Goal: Task Accomplishment & Management: Manage account settings

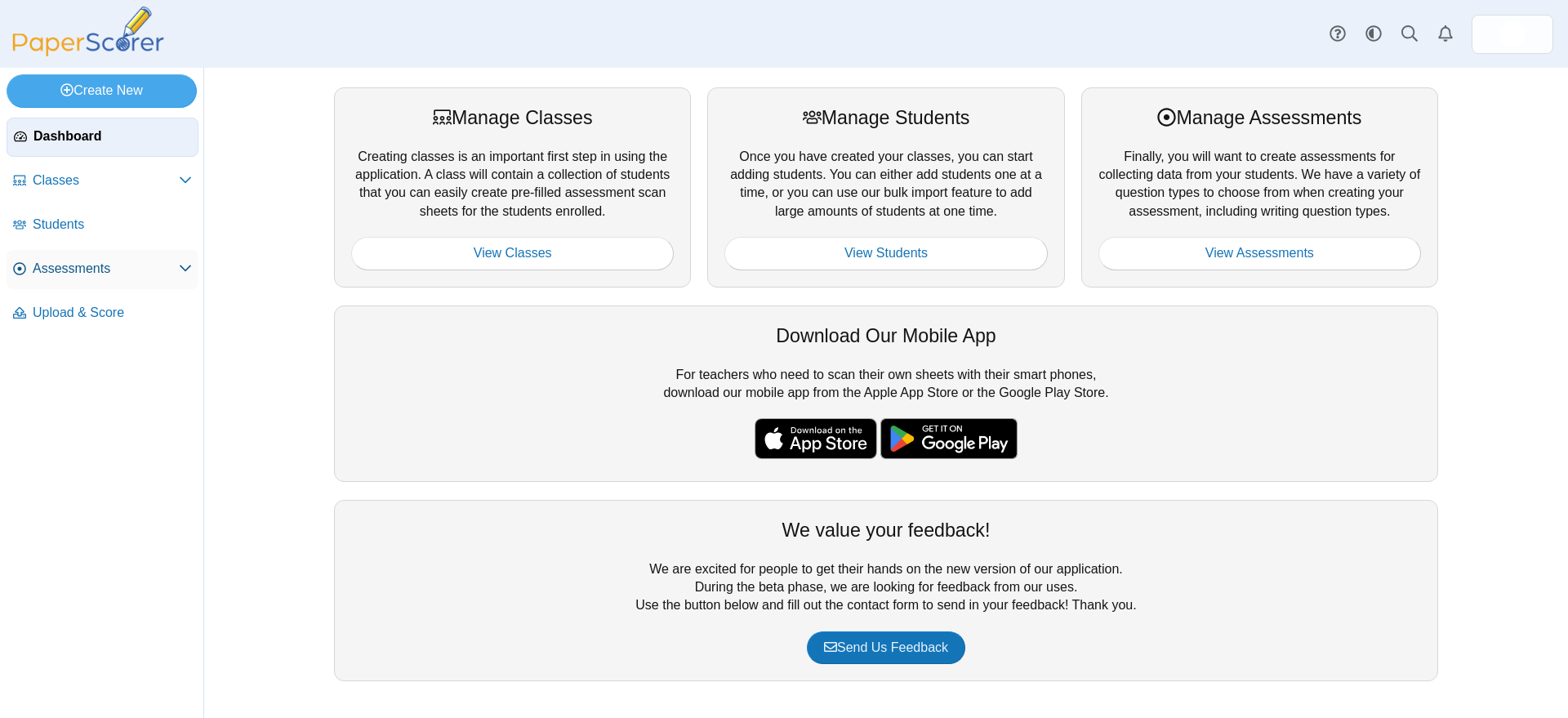
click at [69, 263] on span "Assessments" at bounding box center [106, 268] width 147 height 18
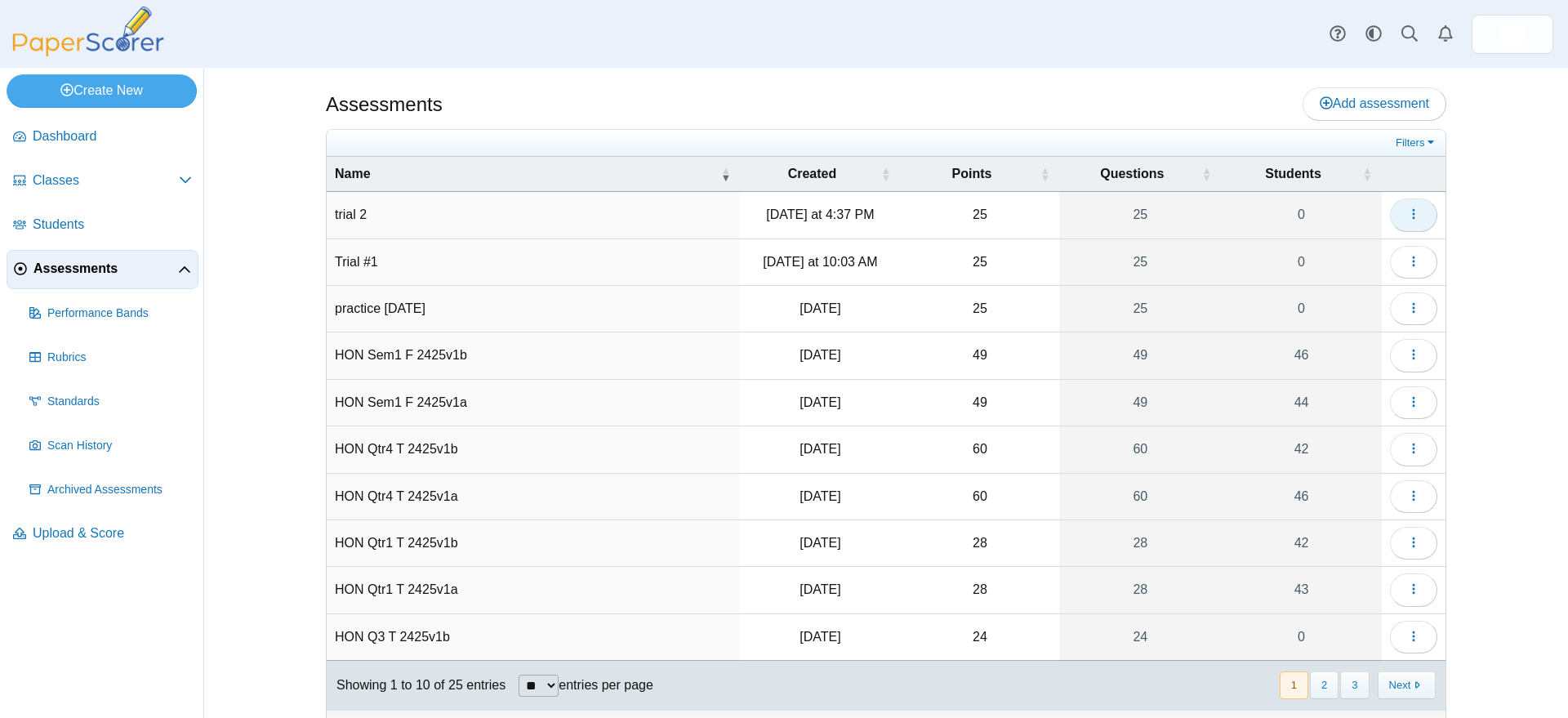
click at [1407, 215] on icon "button" at bounding box center [1413, 214] width 13 height 13
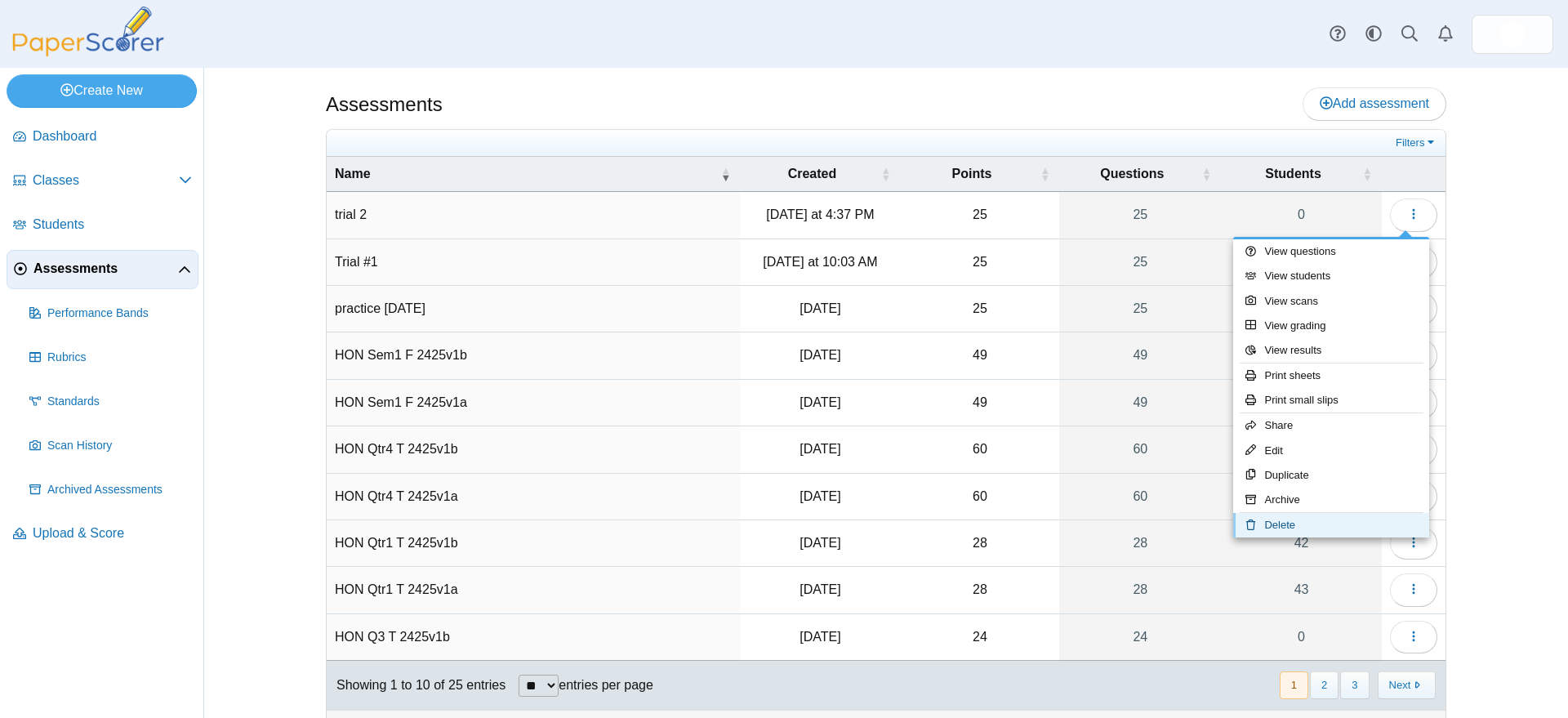
click at [1288, 527] on link "Delete" at bounding box center [1331, 525] width 196 height 24
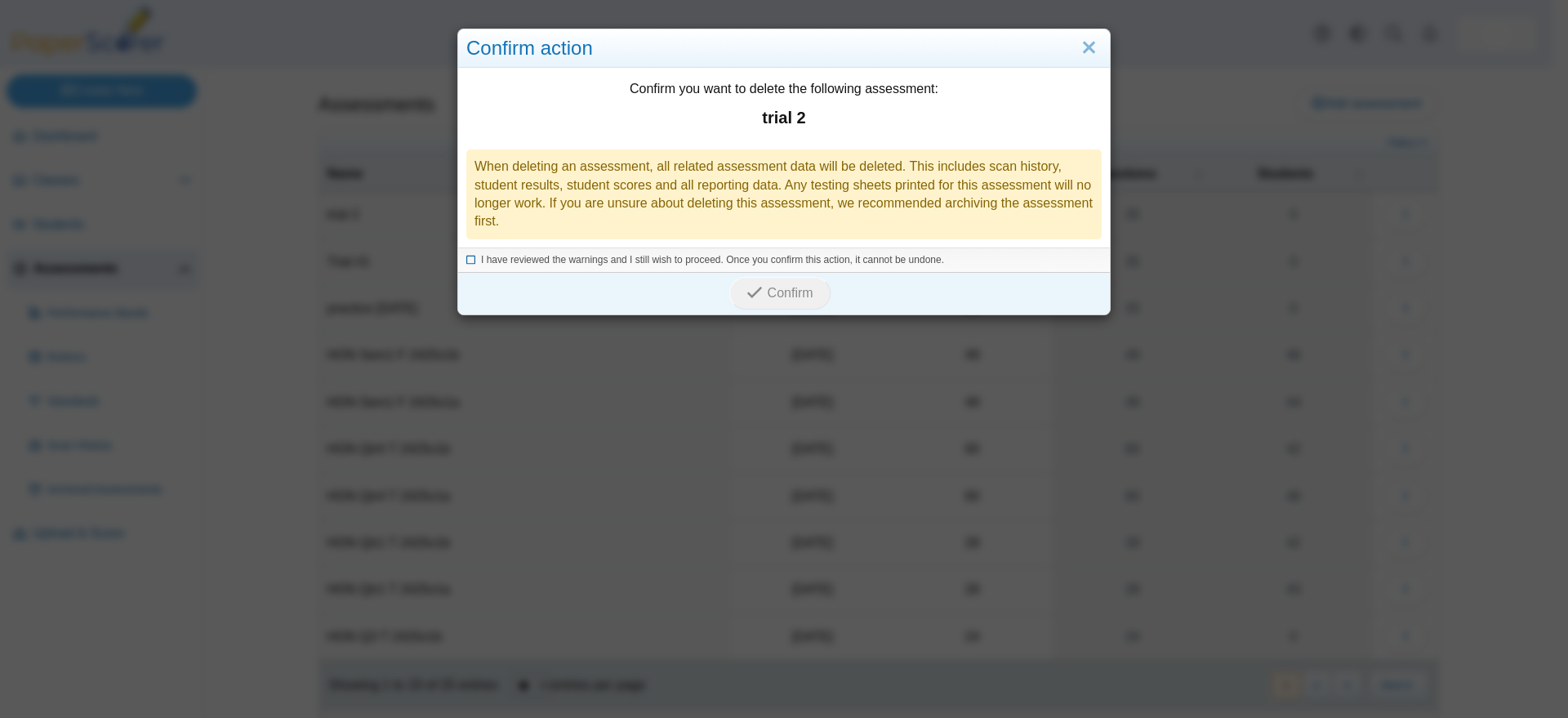
click at [466, 258] on icon at bounding box center [471, 258] width 10 height 9
click at [777, 291] on span "Confirm" at bounding box center [790, 292] width 45 height 14
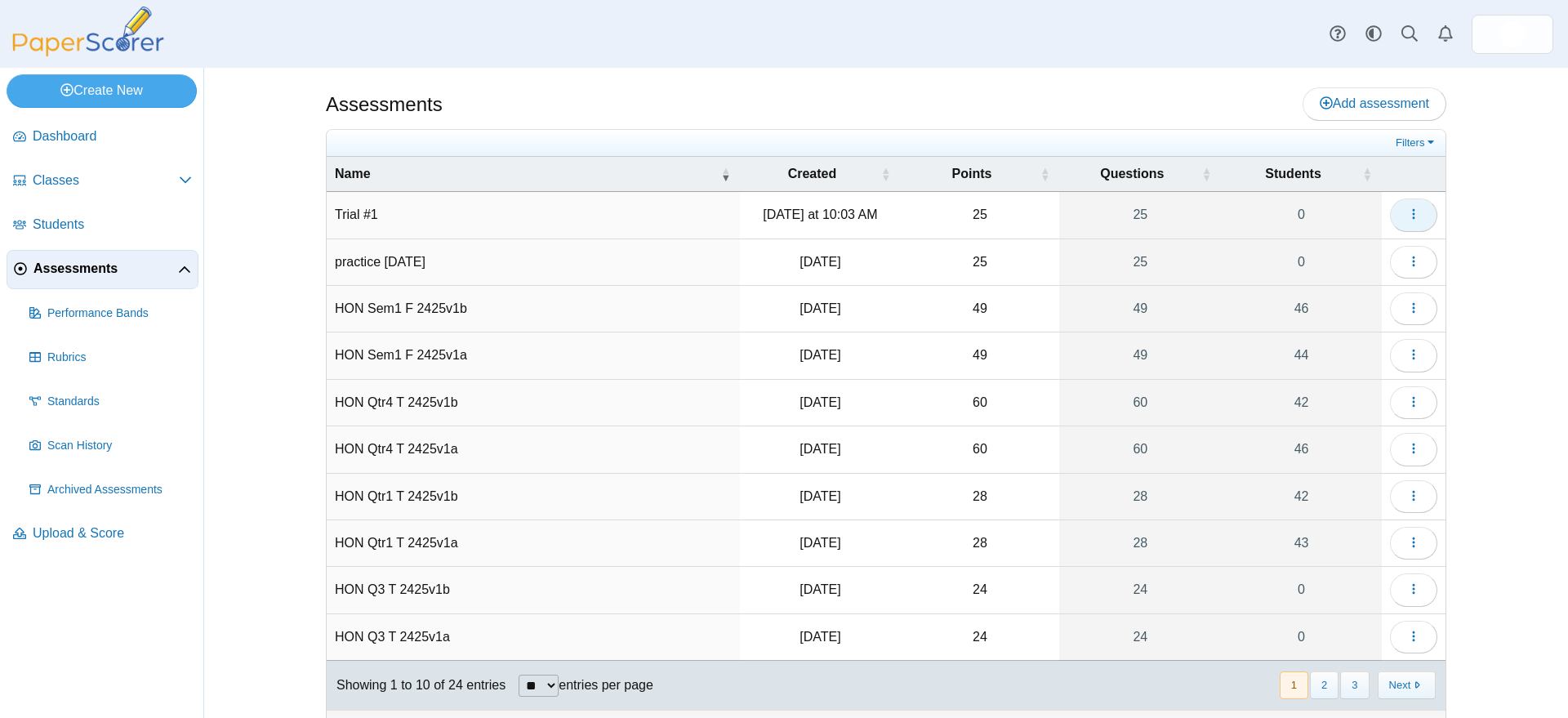
click at [1407, 215] on icon "button" at bounding box center [1413, 214] width 13 height 13
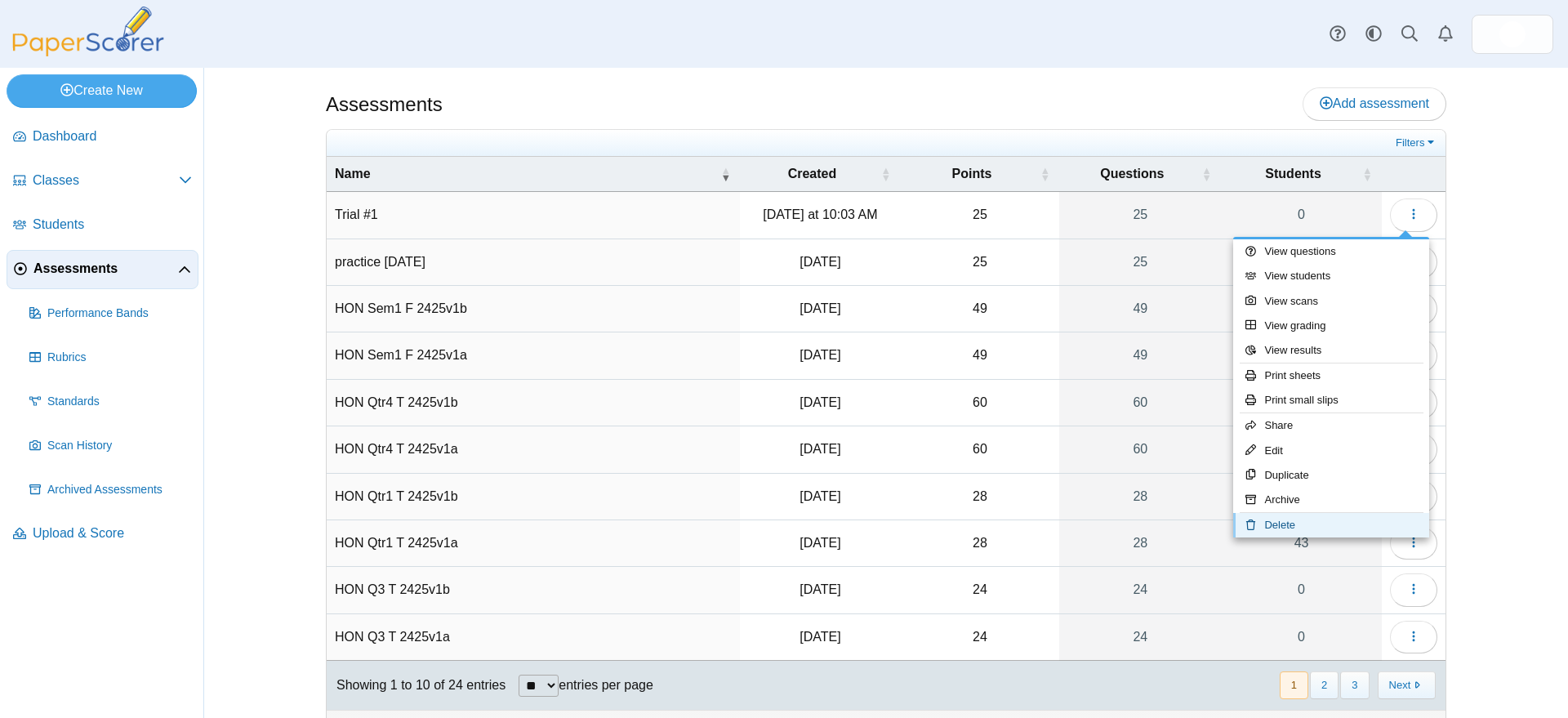
click at [1281, 529] on link "Delete" at bounding box center [1331, 525] width 196 height 24
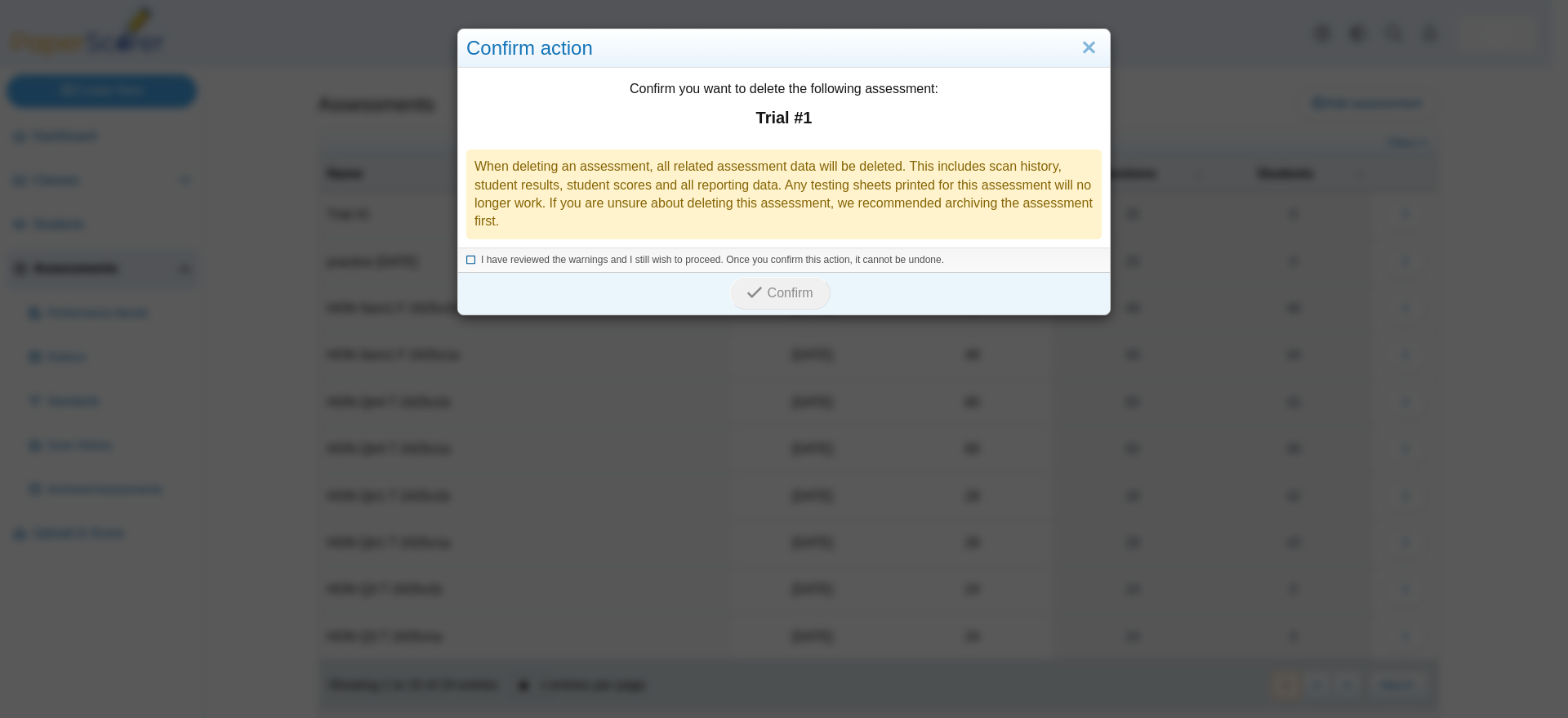
click at [466, 258] on icon at bounding box center [471, 258] width 10 height 9
click at [774, 295] on span "Confirm" at bounding box center [790, 292] width 45 height 14
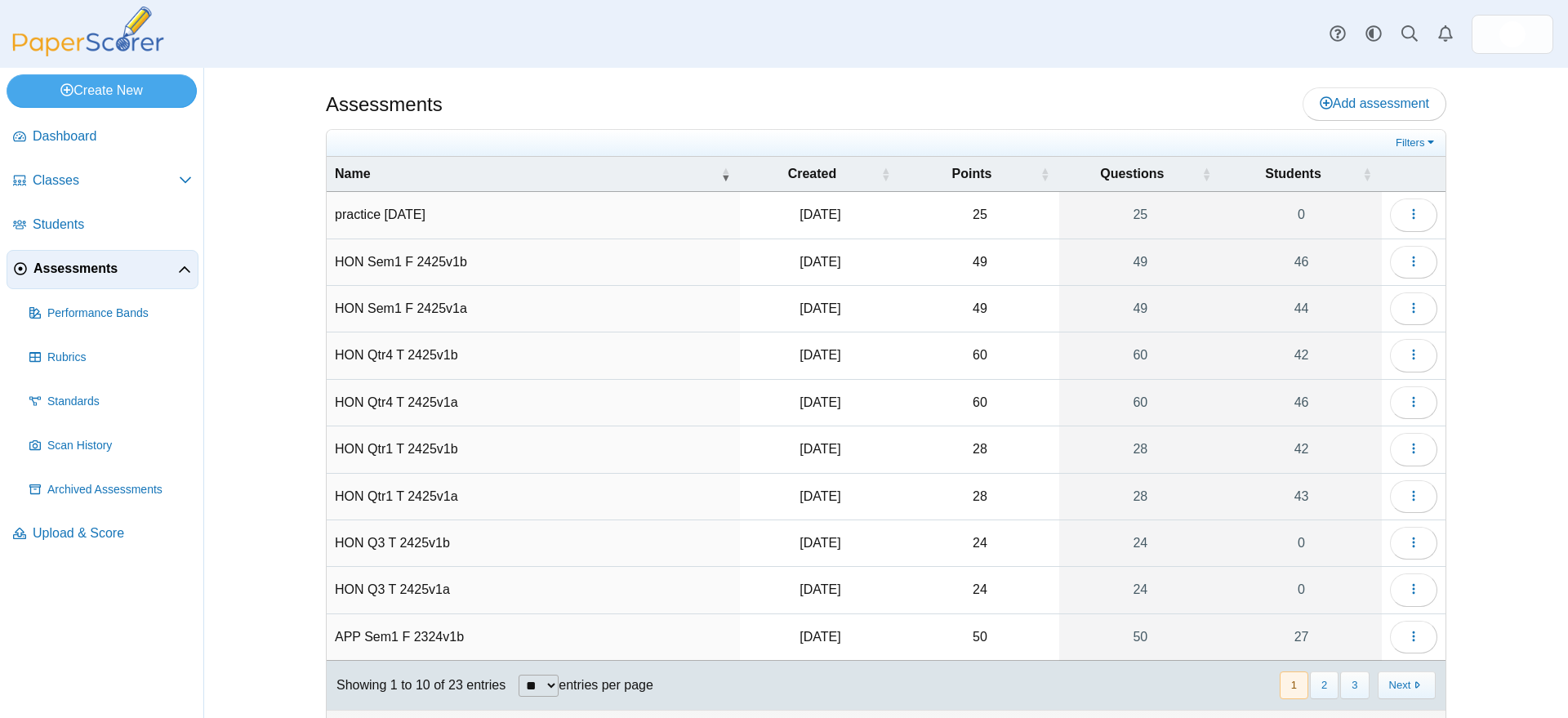
click at [343, 213] on td "practice [DATE]" at bounding box center [533, 215] width 414 height 46
click at [1409, 210] on icon "button" at bounding box center [1413, 214] width 13 height 13
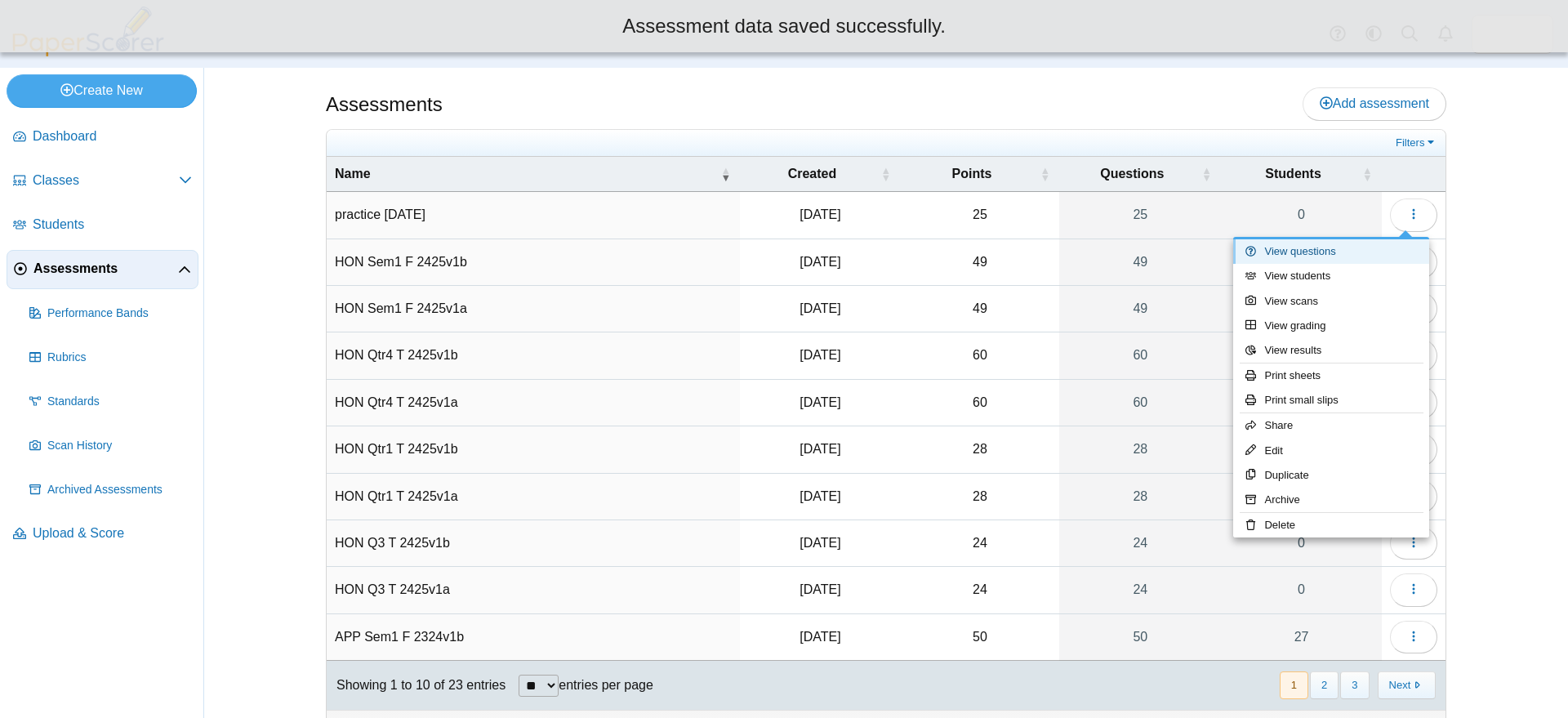
click at [1324, 252] on link "View questions" at bounding box center [1331, 251] width 196 height 24
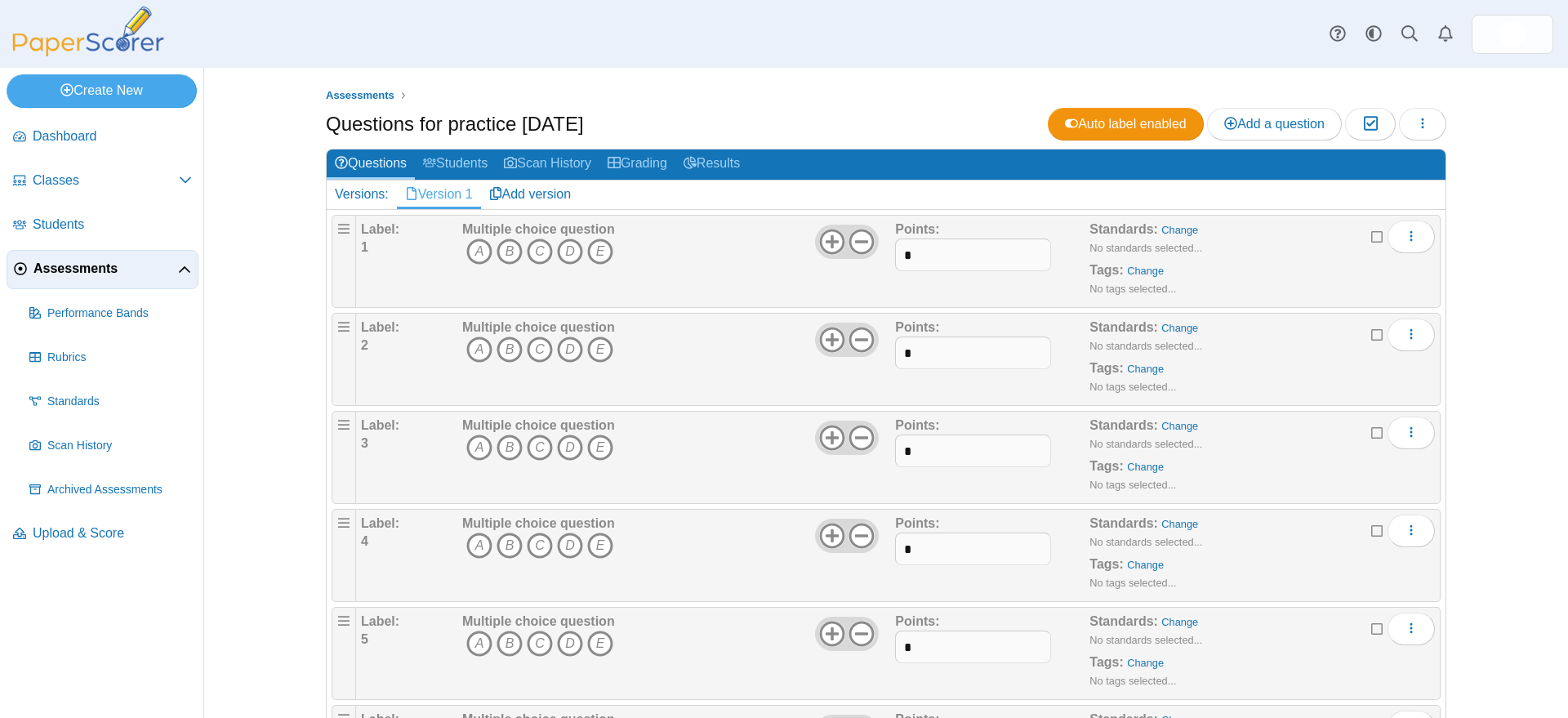
click at [66, 264] on span "Assessments" at bounding box center [106, 268] width 145 height 18
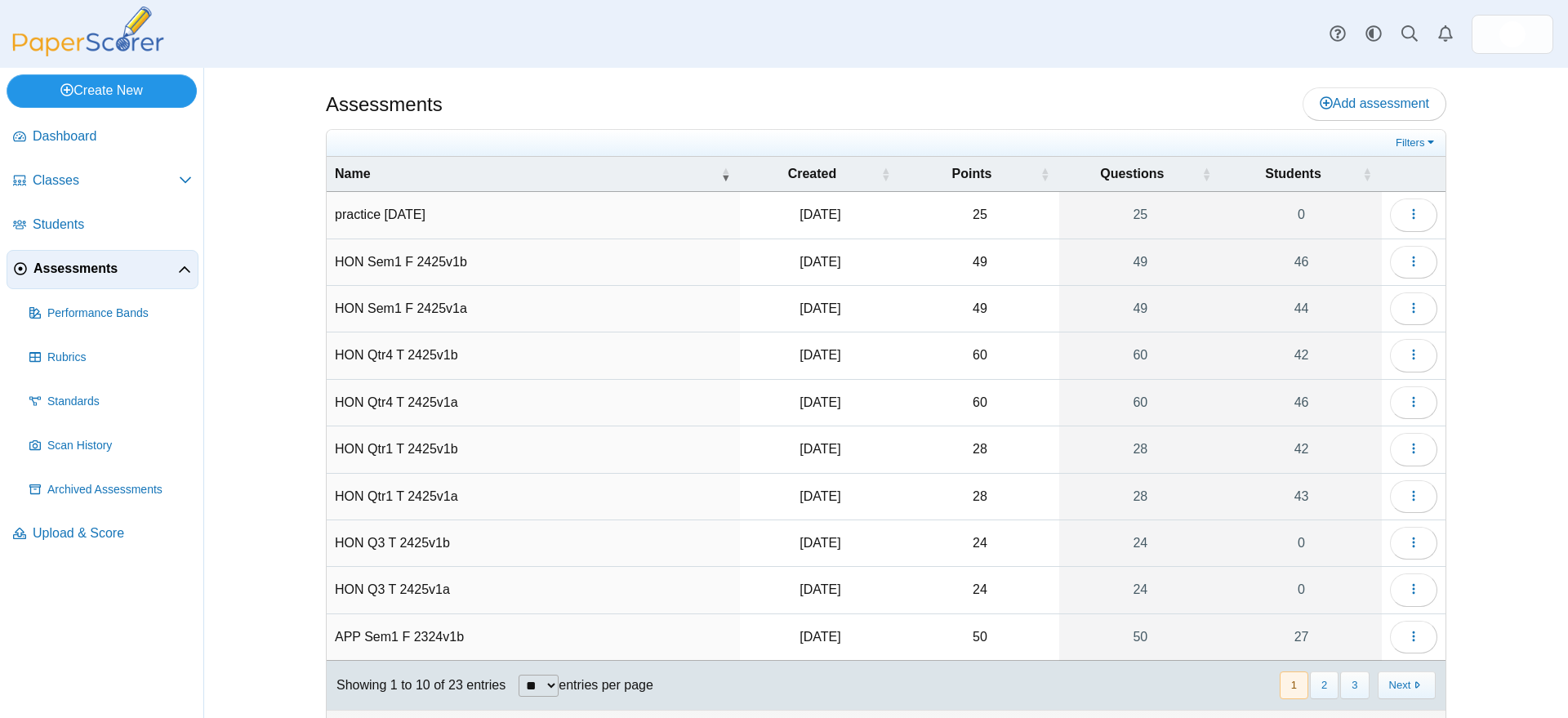
click at [105, 87] on link "Create New" at bounding box center [101, 90] width 190 height 32
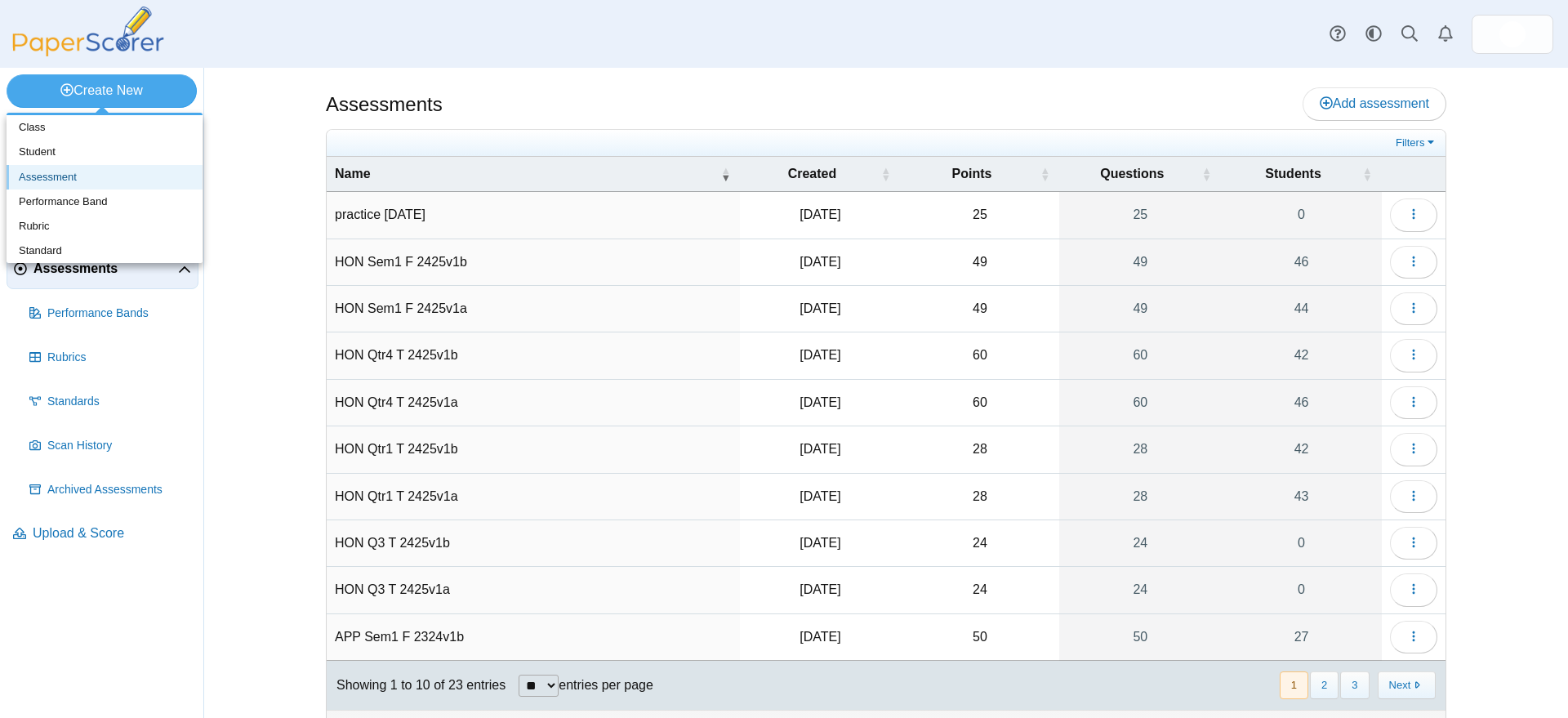
click at [52, 180] on link "Assessment" at bounding box center [104, 177] width 196 height 24
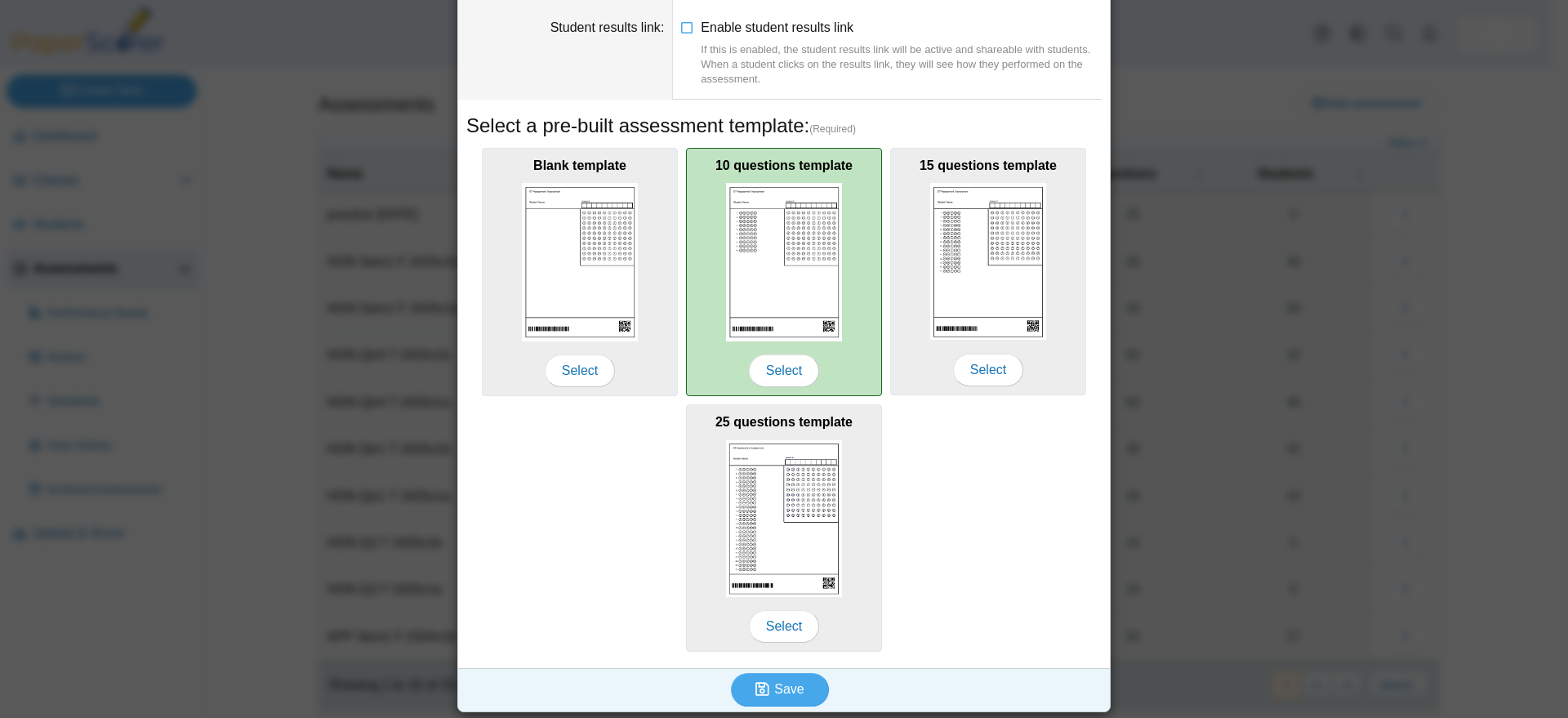
scroll to position [170, 0]
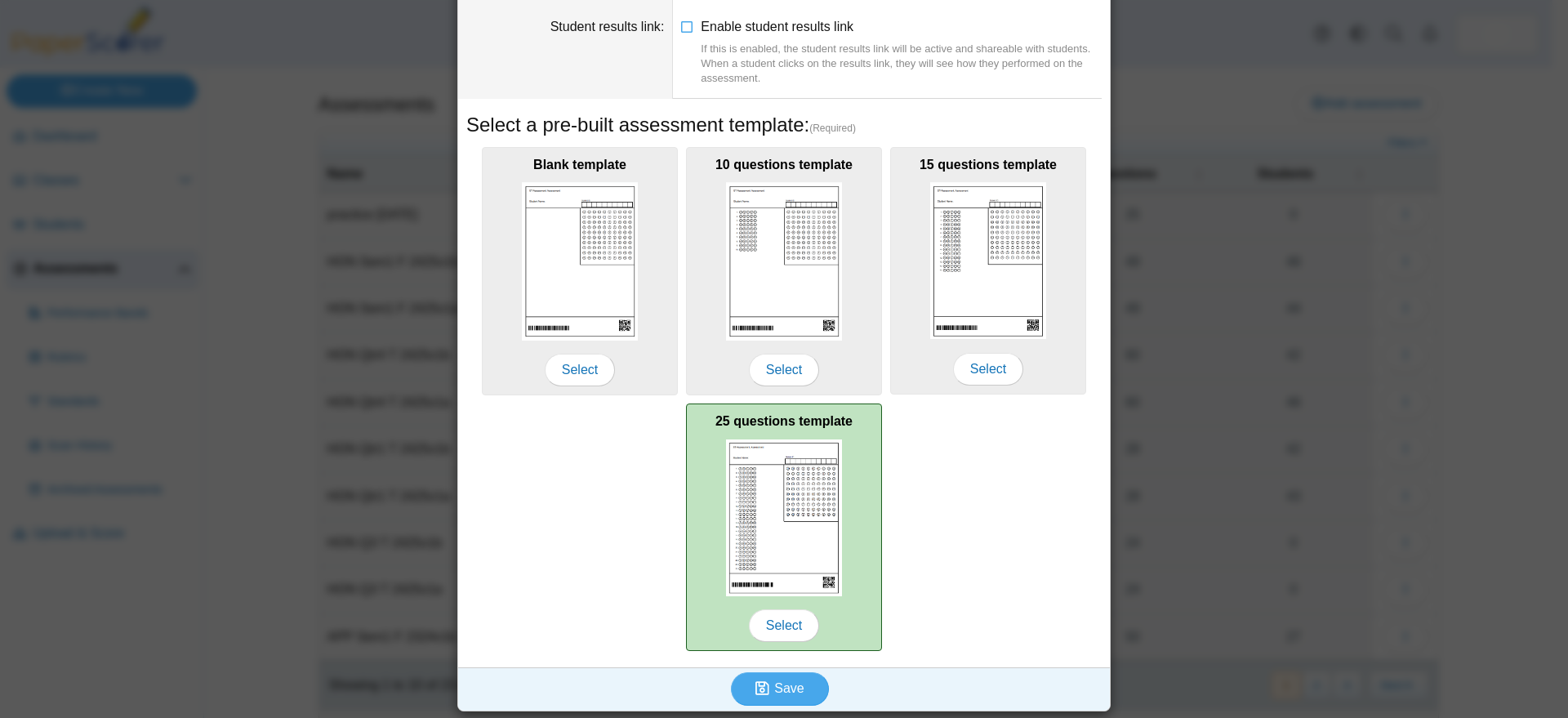
type input "********"
click at [775, 504] on img at bounding box center [784, 518] width 116 height 157
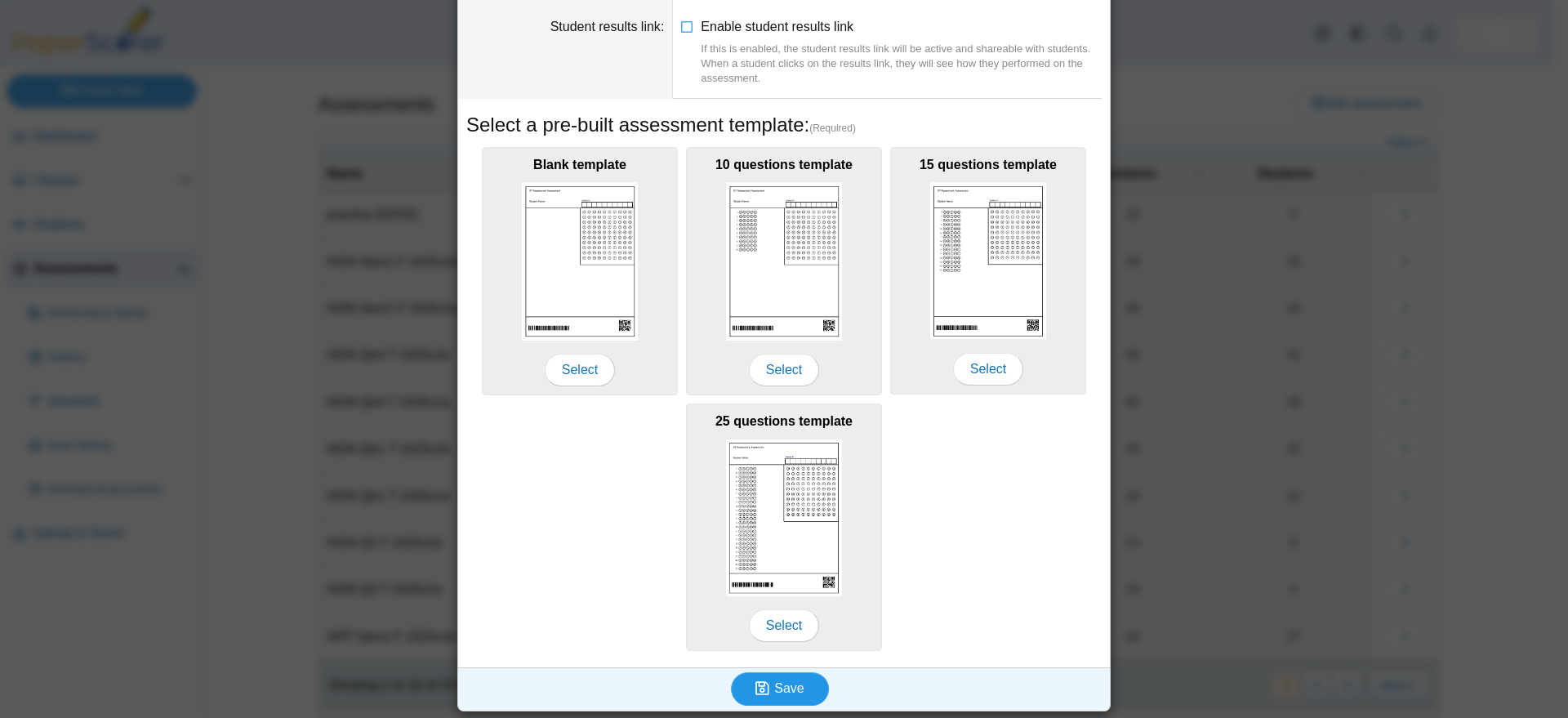
click at [782, 689] on span "Save" at bounding box center [789, 687] width 30 height 14
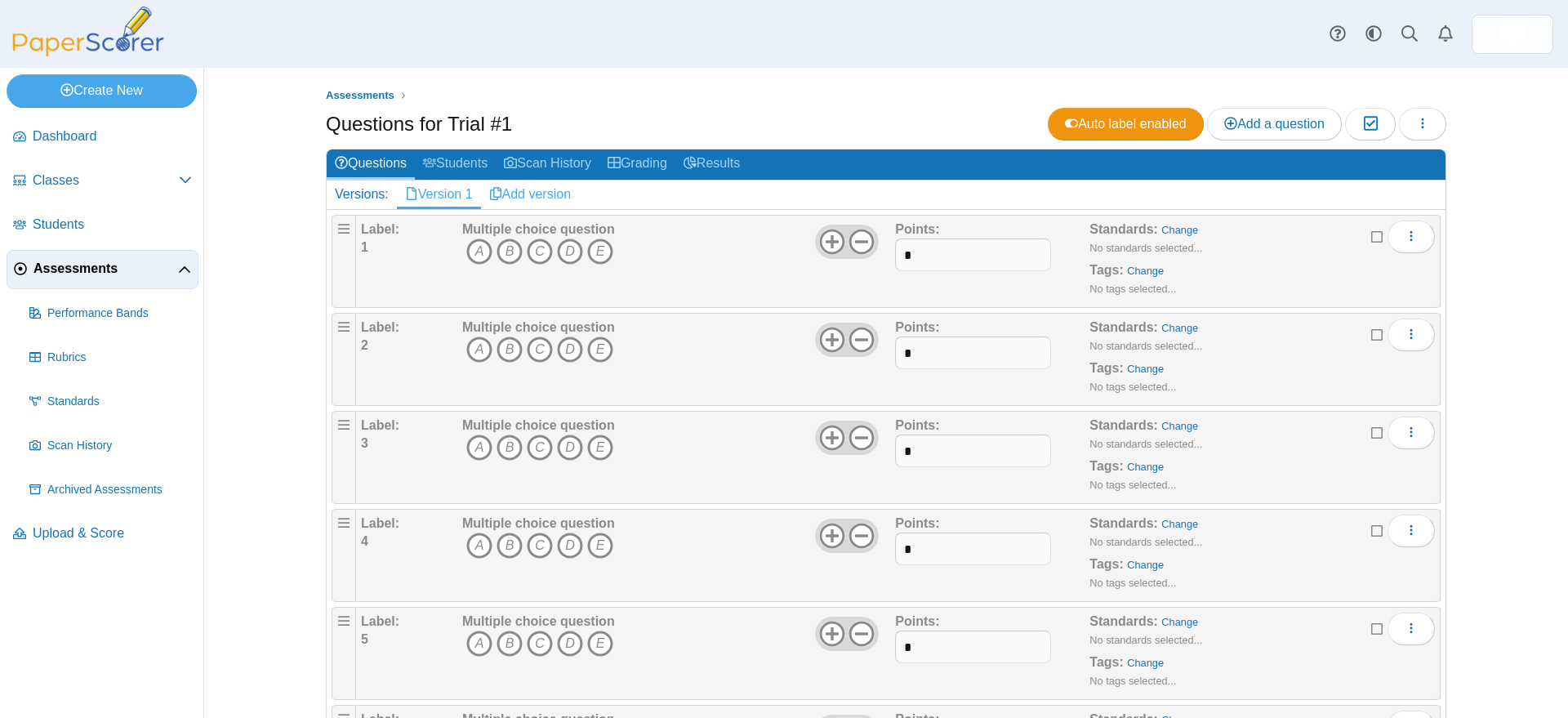
click at [528, 194] on link "Add version" at bounding box center [530, 195] width 99 height 28
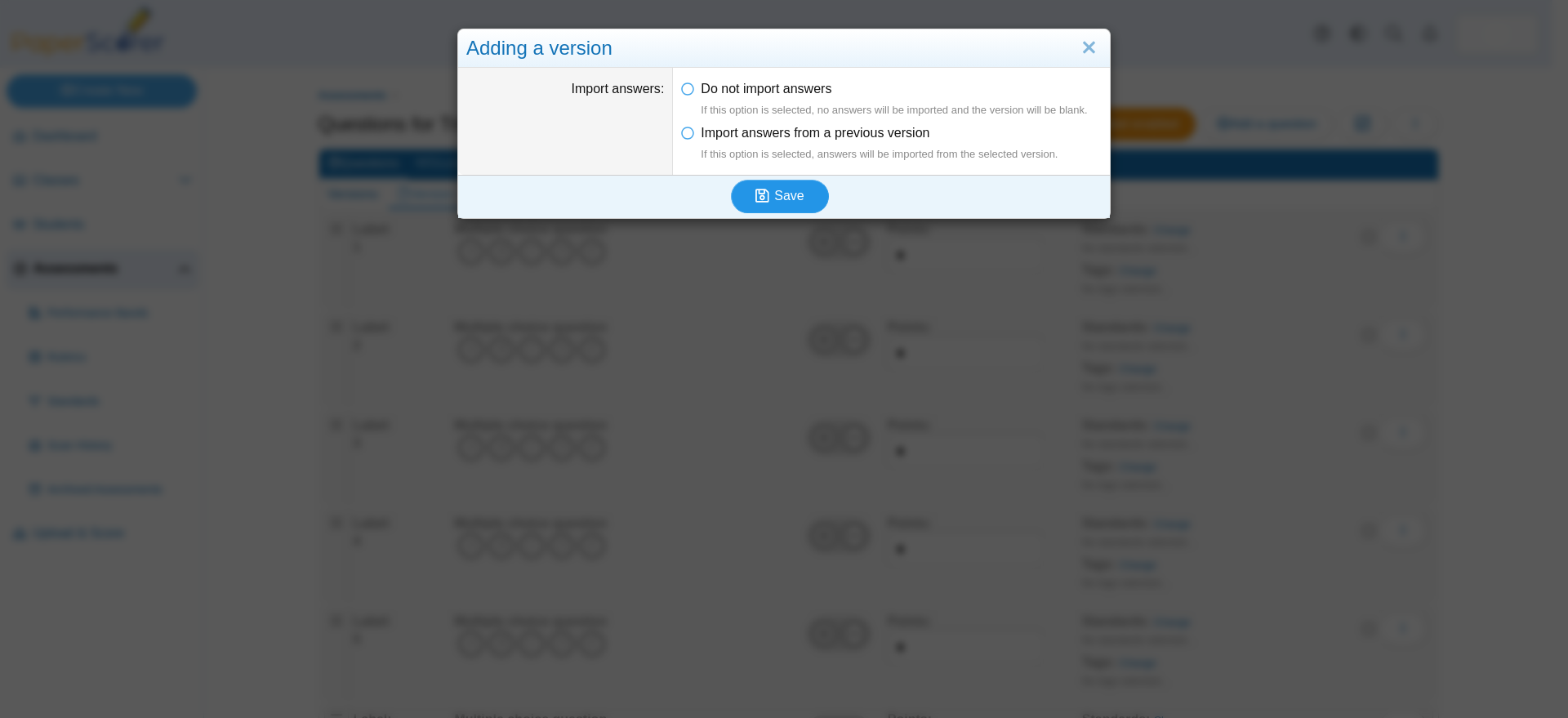
click at [782, 197] on span "Save" at bounding box center [789, 195] width 30 height 14
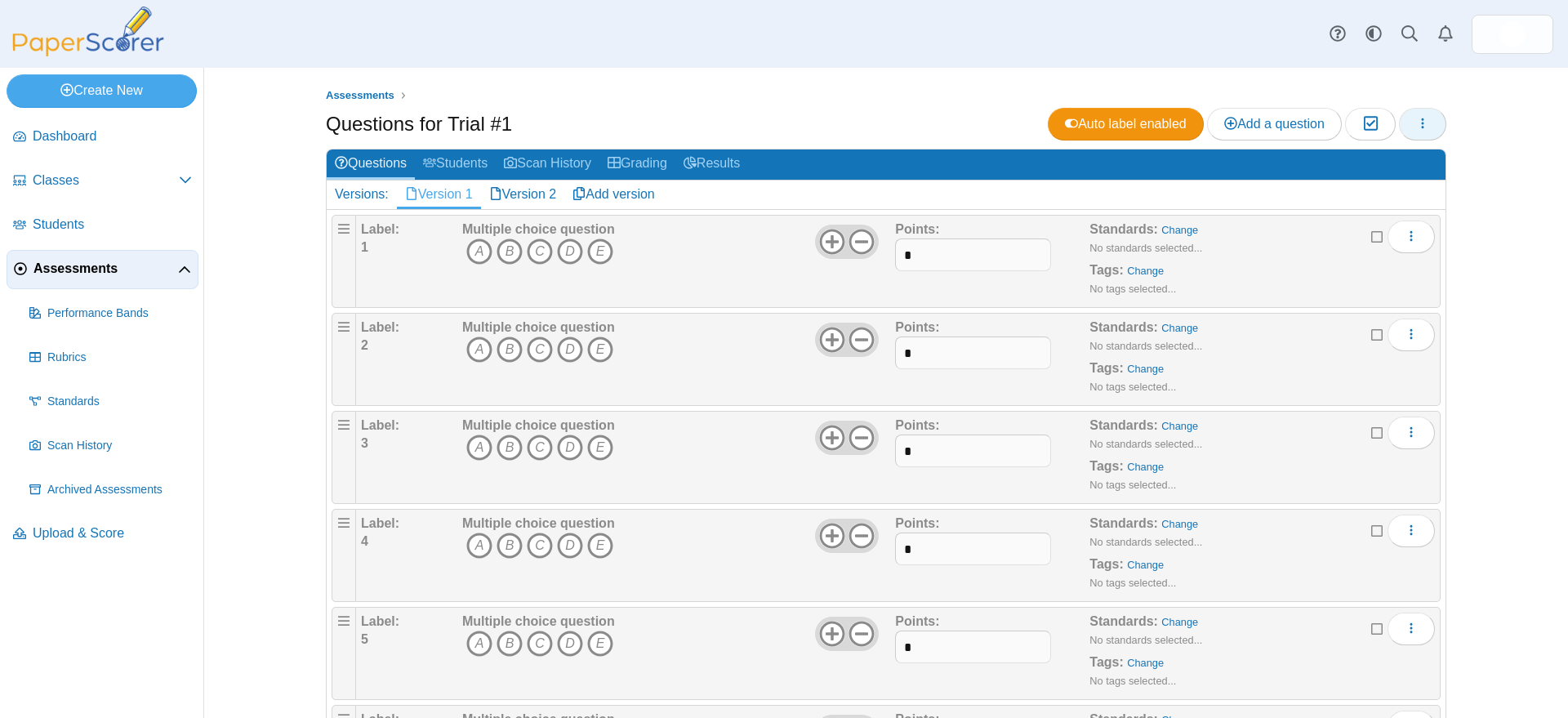
click at [1419, 122] on icon "button" at bounding box center [1422, 123] width 13 height 13
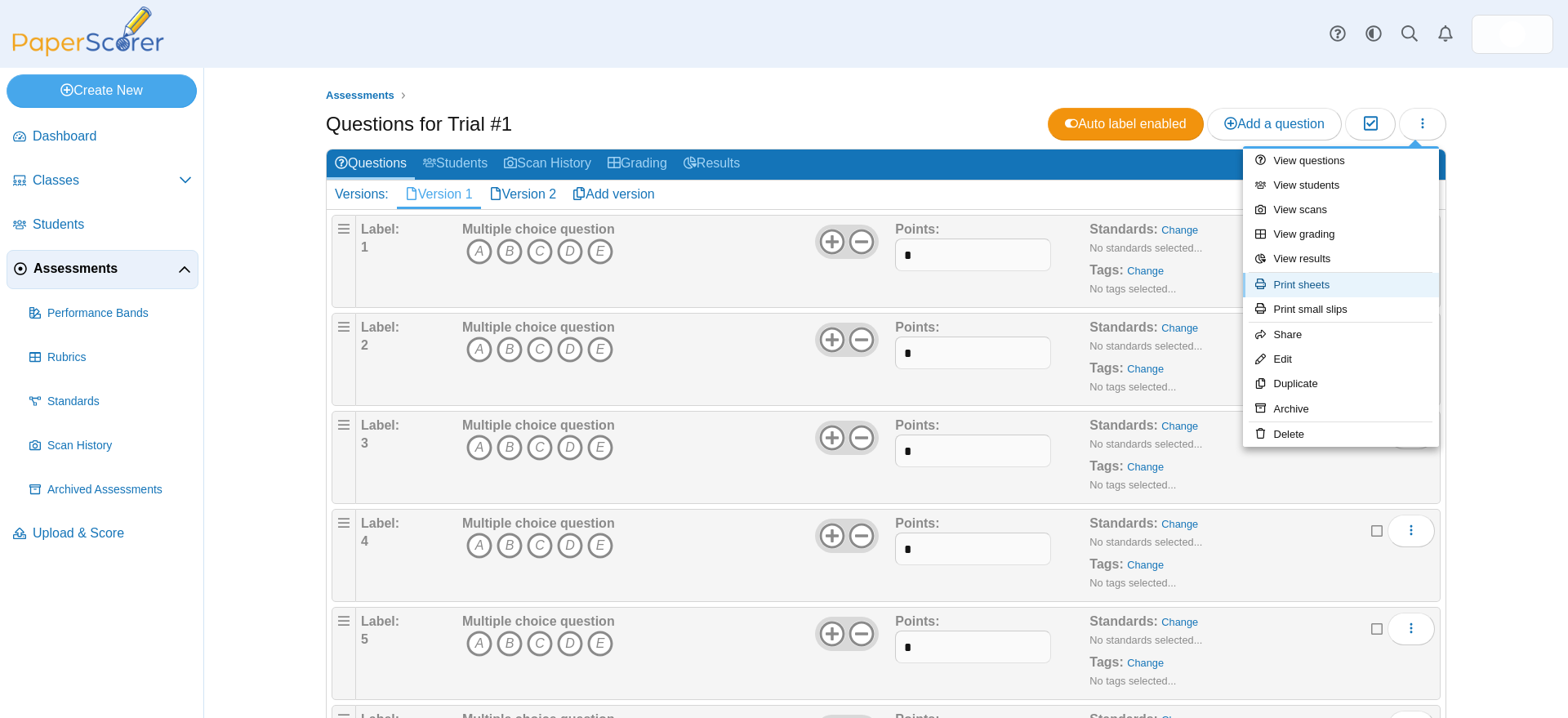
click at [1315, 283] on link "Print sheets" at bounding box center [1340, 285] width 196 height 24
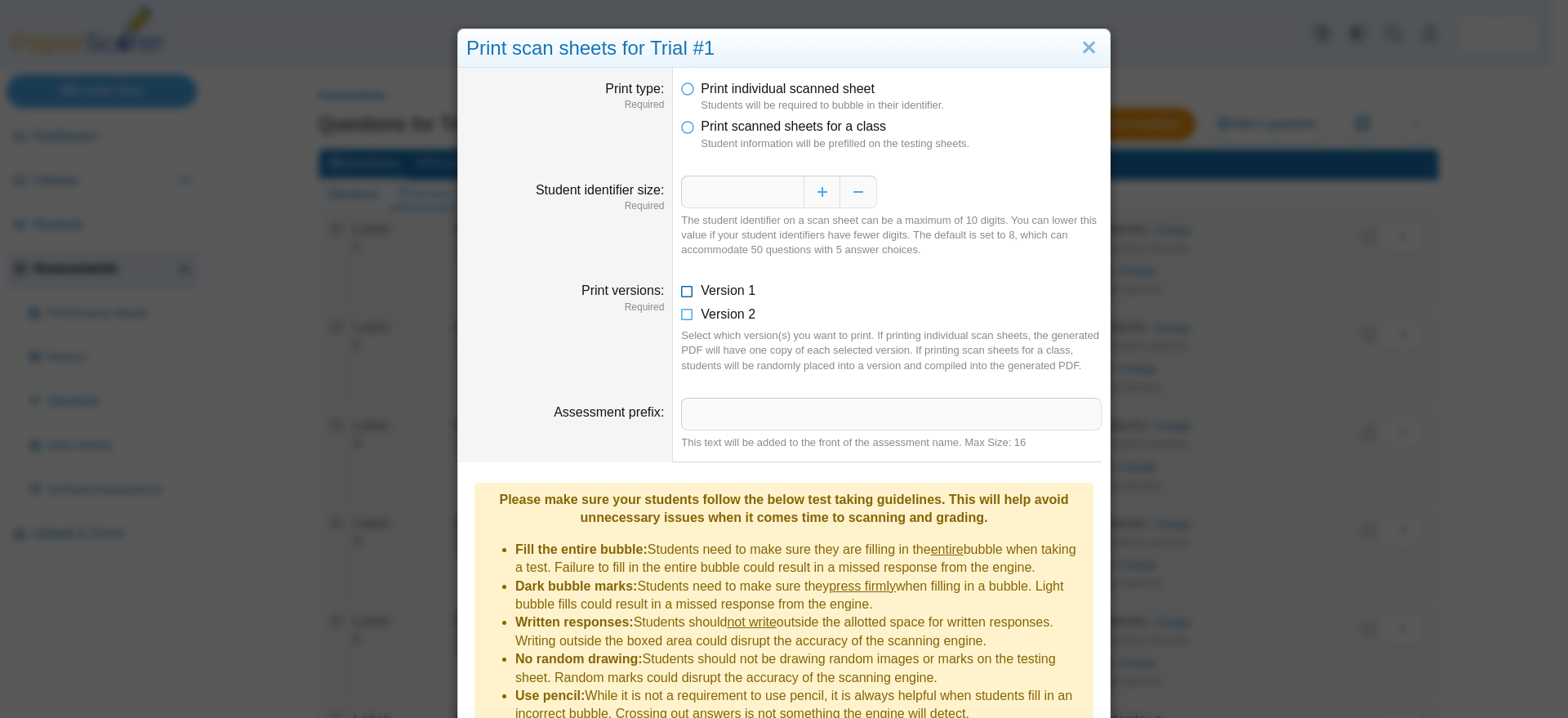
click at [681, 291] on icon at bounding box center [687, 288] width 13 height 11
click at [681, 312] on icon at bounding box center [687, 311] width 13 height 11
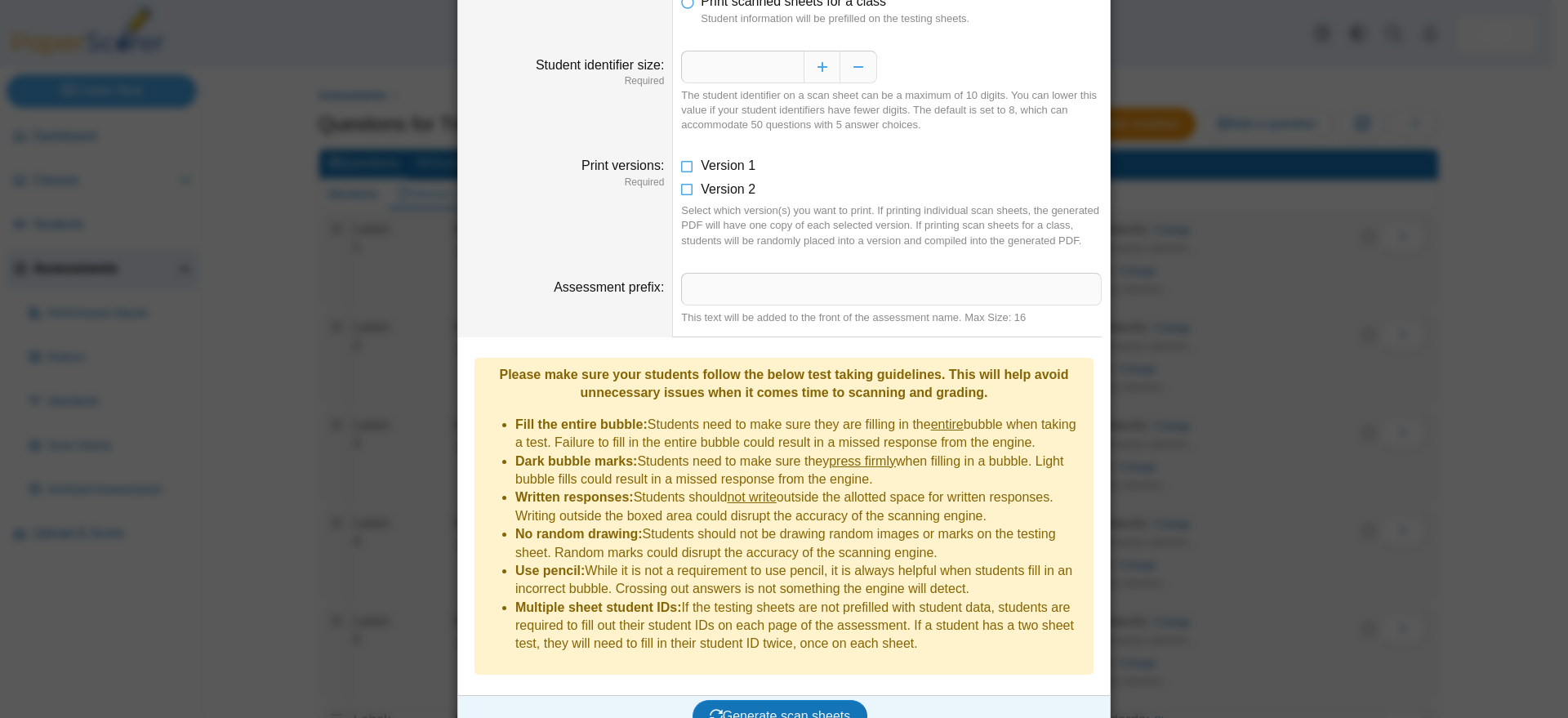
scroll to position [127, 0]
click at [753, 707] on span "Generate scan sheets" at bounding box center [780, 713] width 141 height 14
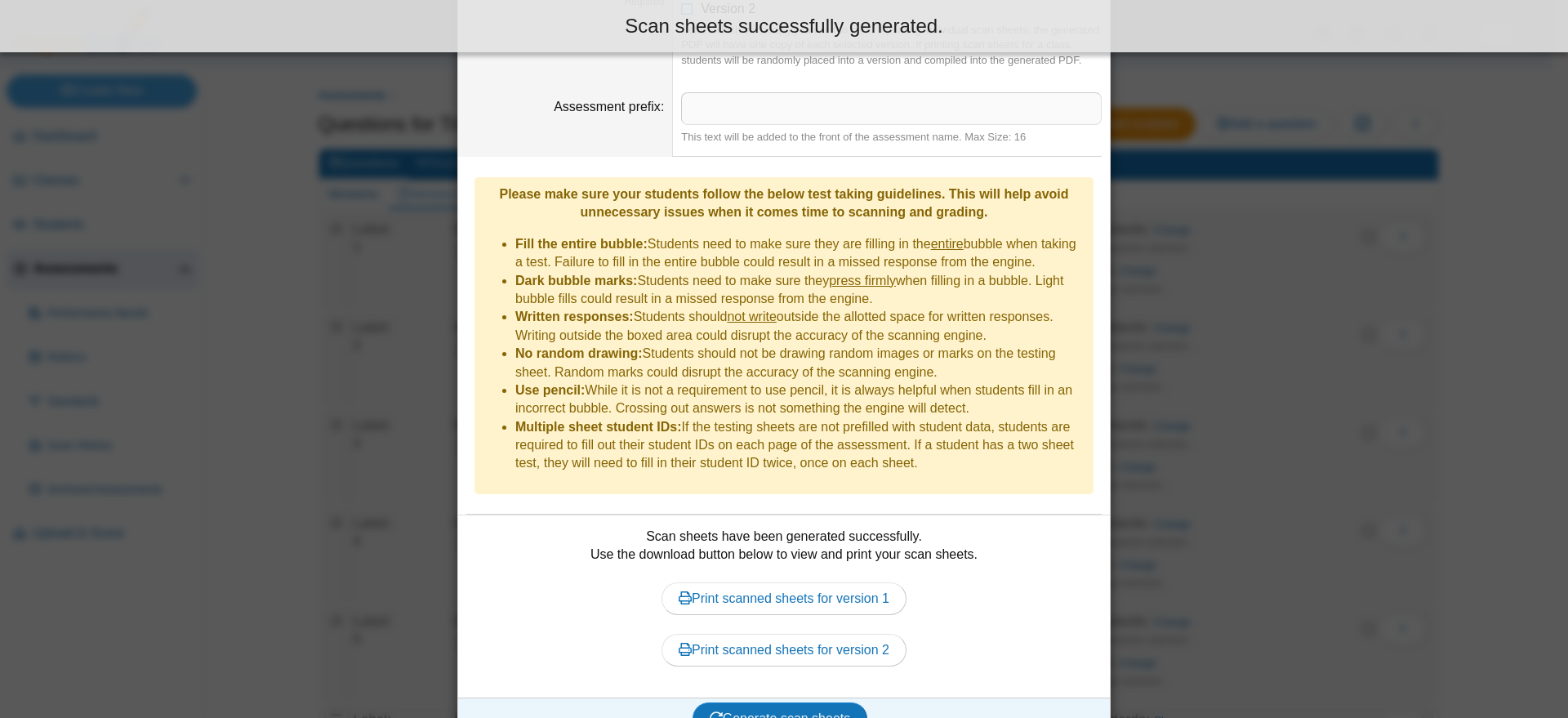
scroll to position [311, 0]
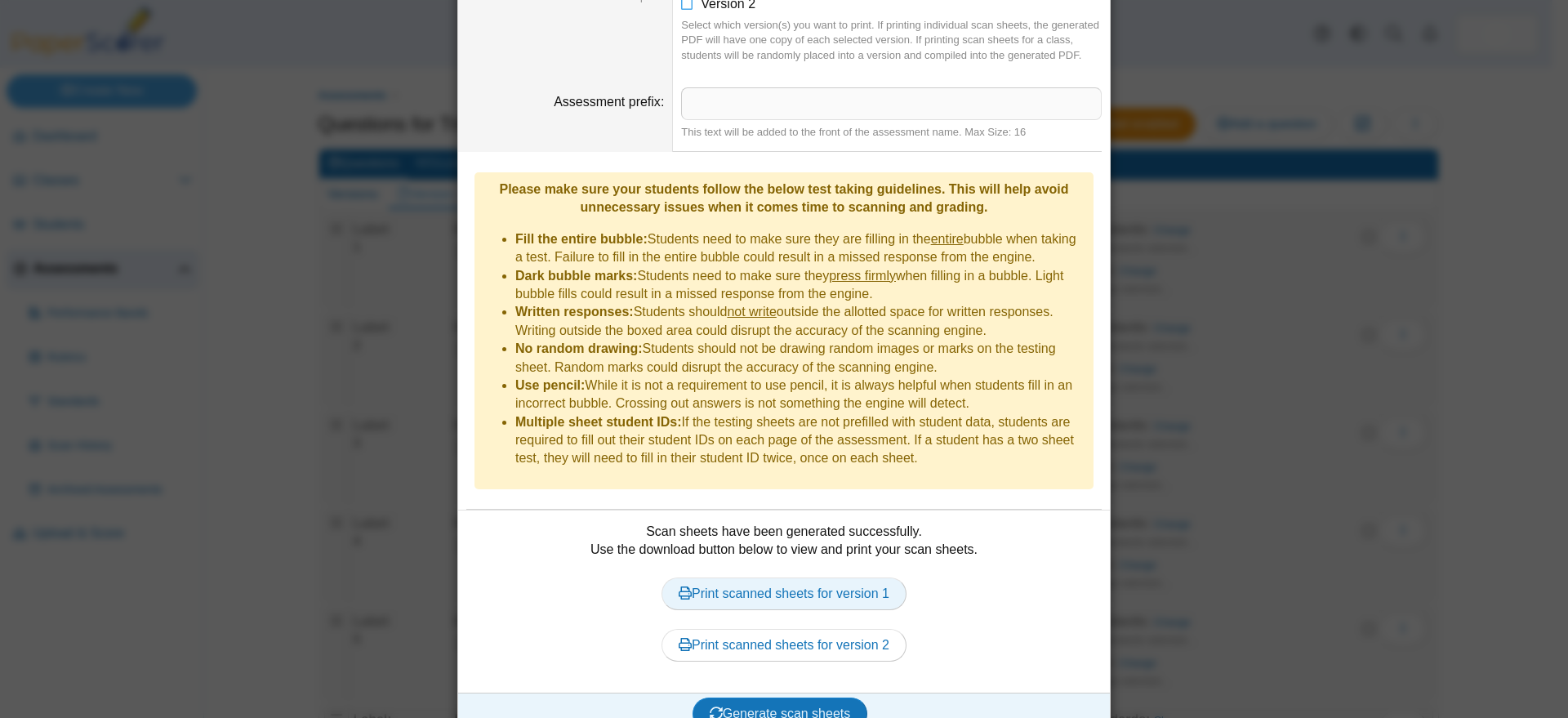
click at [778, 578] on link "Print scanned sheets for version 1" at bounding box center [784, 594] width 245 height 32
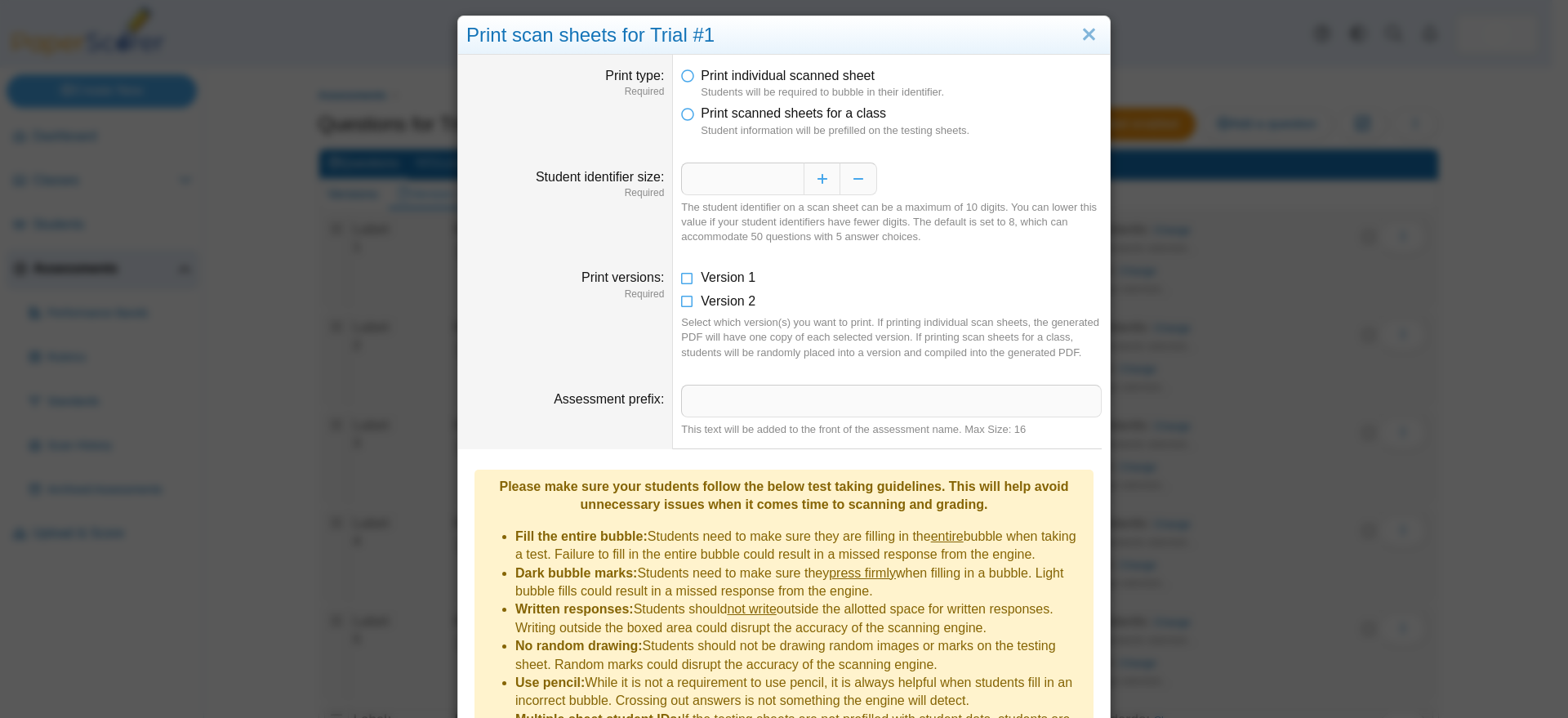
scroll to position [0, 0]
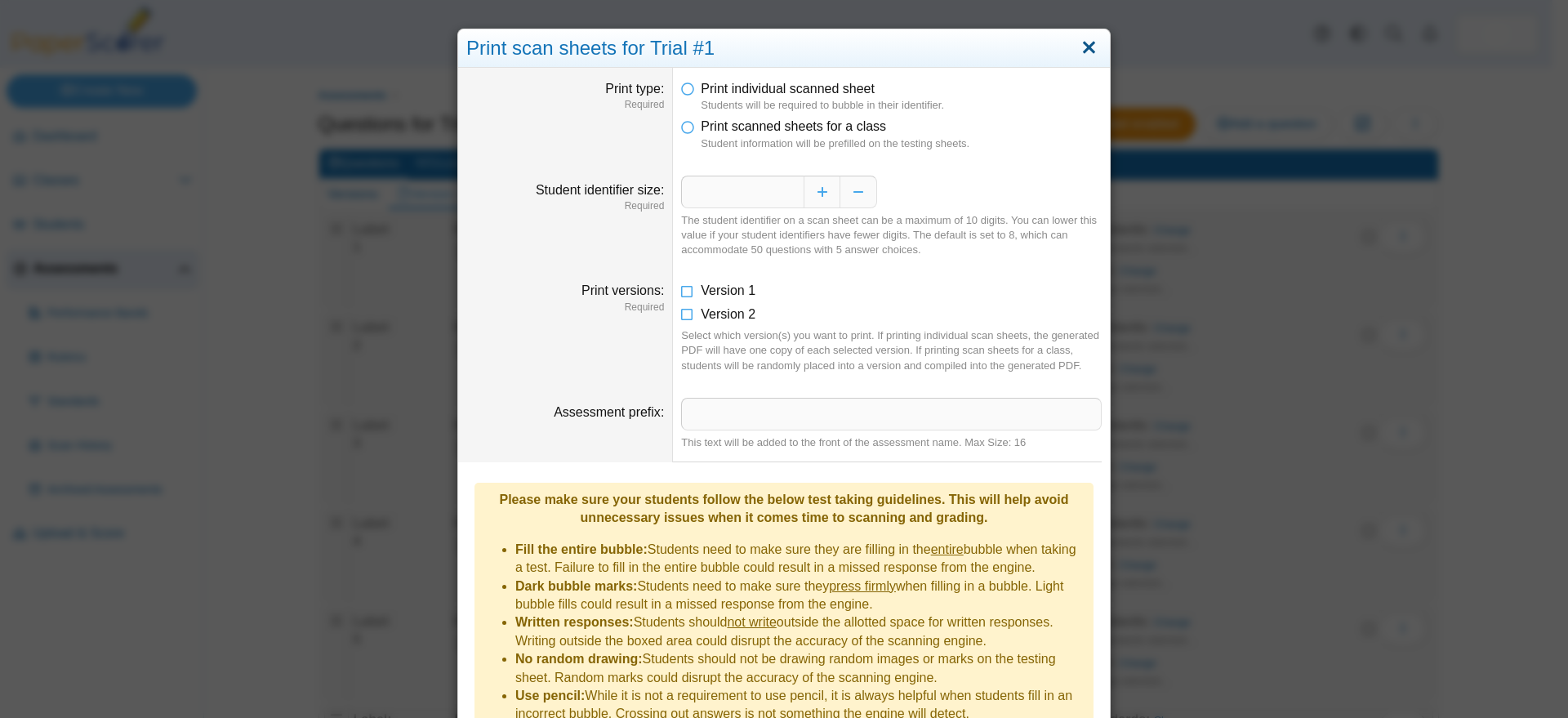
click at [1078, 47] on link "Close" at bounding box center [1089, 48] width 25 height 28
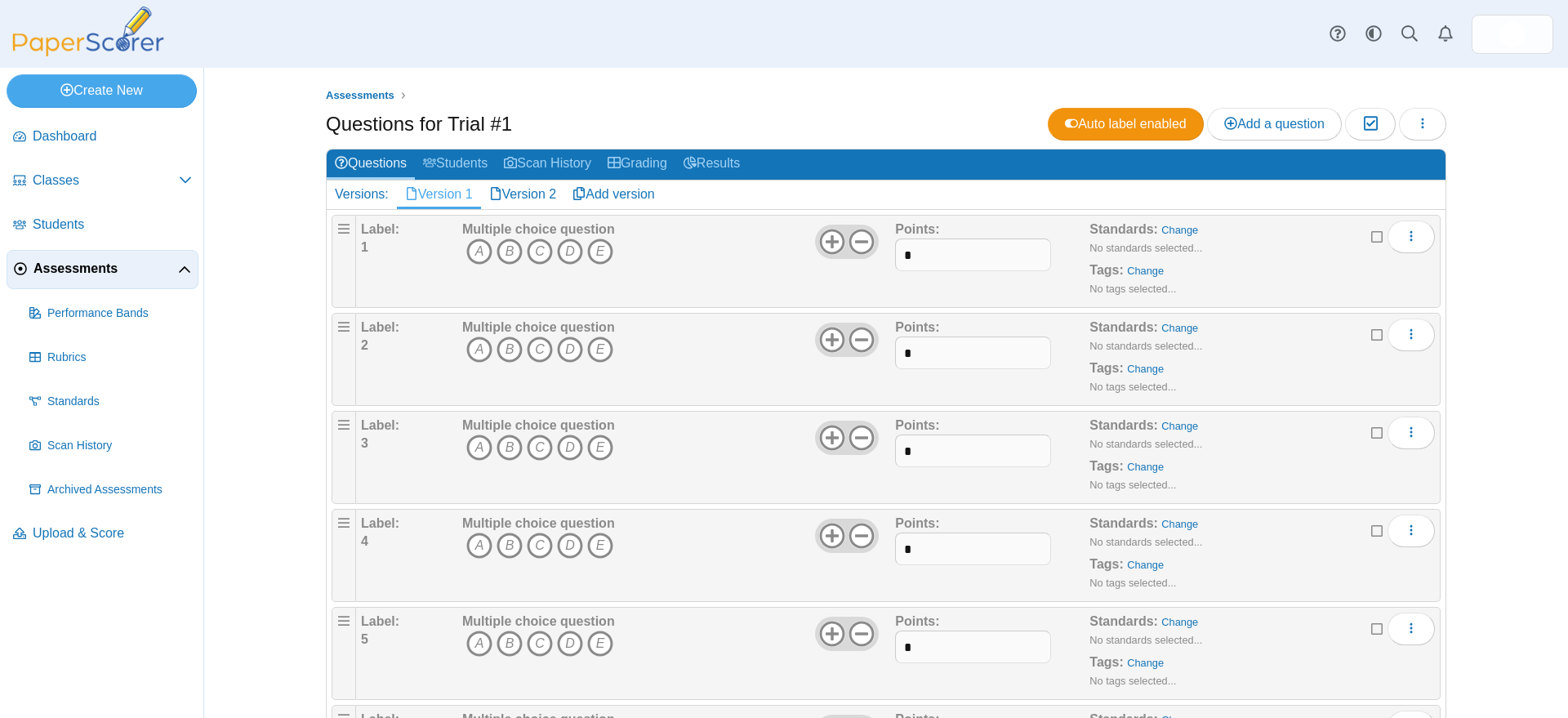
click at [67, 266] on span "Assessments" at bounding box center [106, 268] width 145 height 18
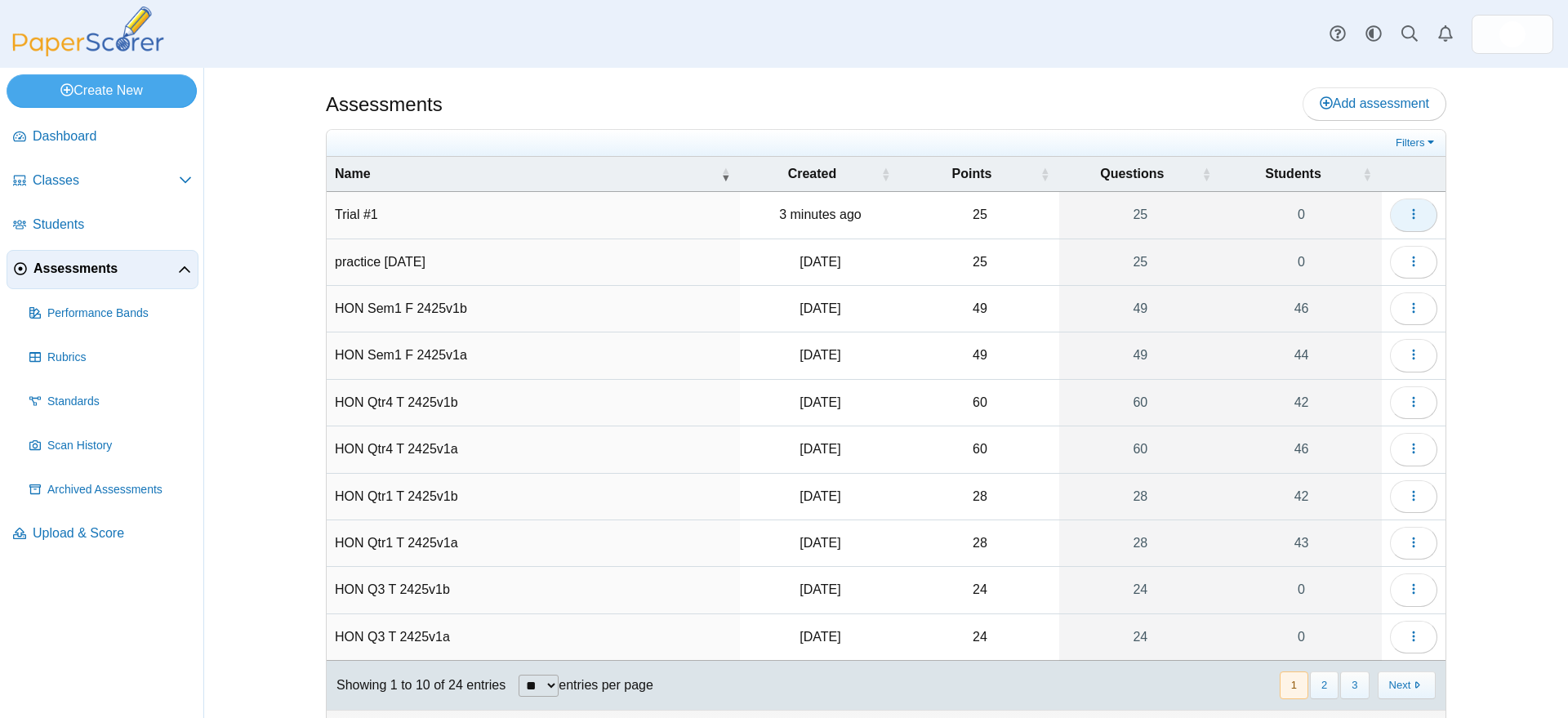
click at [1407, 212] on icon "button" at bounding box center [1413, 214] width 13 height 13
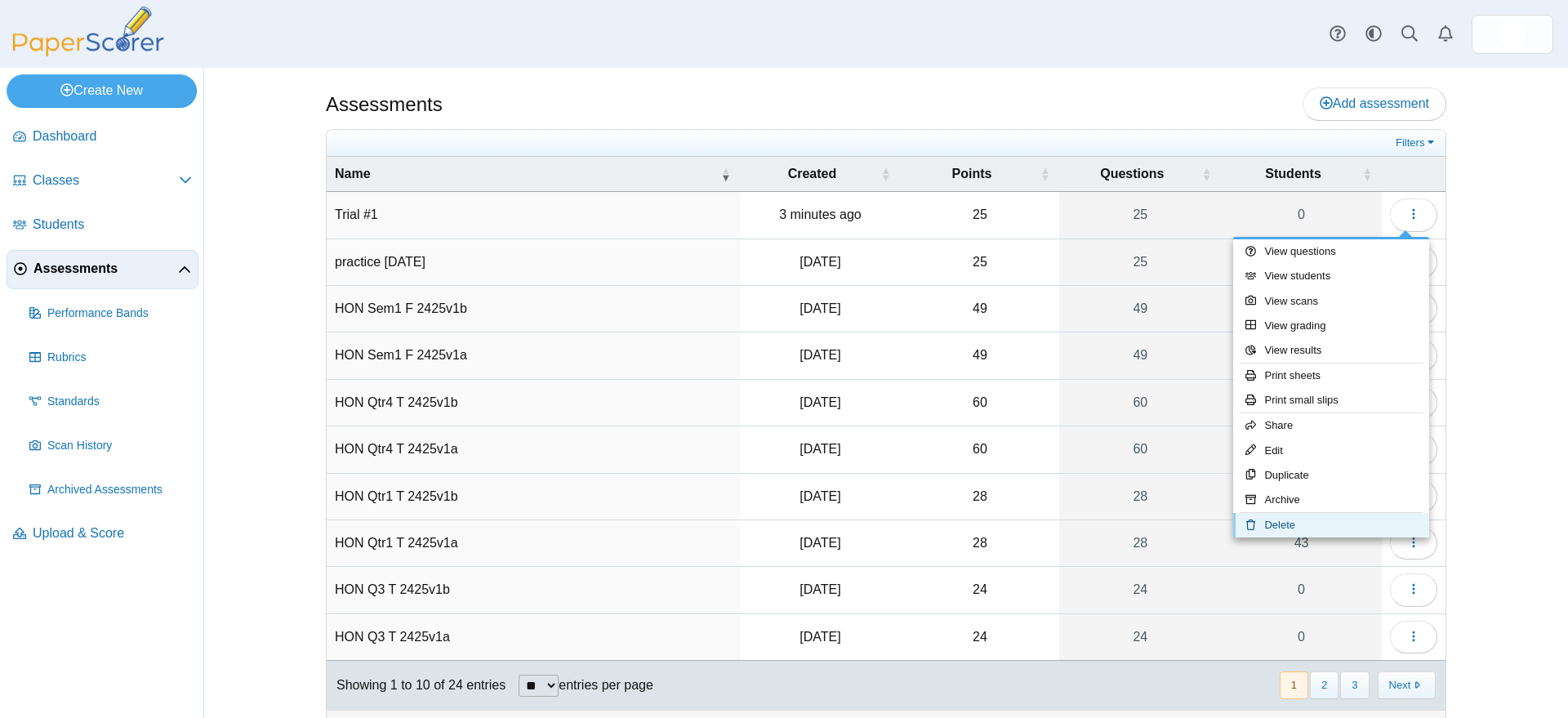
click at [1290, 525] on link "Delete" at bounding box center [1331, 525] width 196 height 24
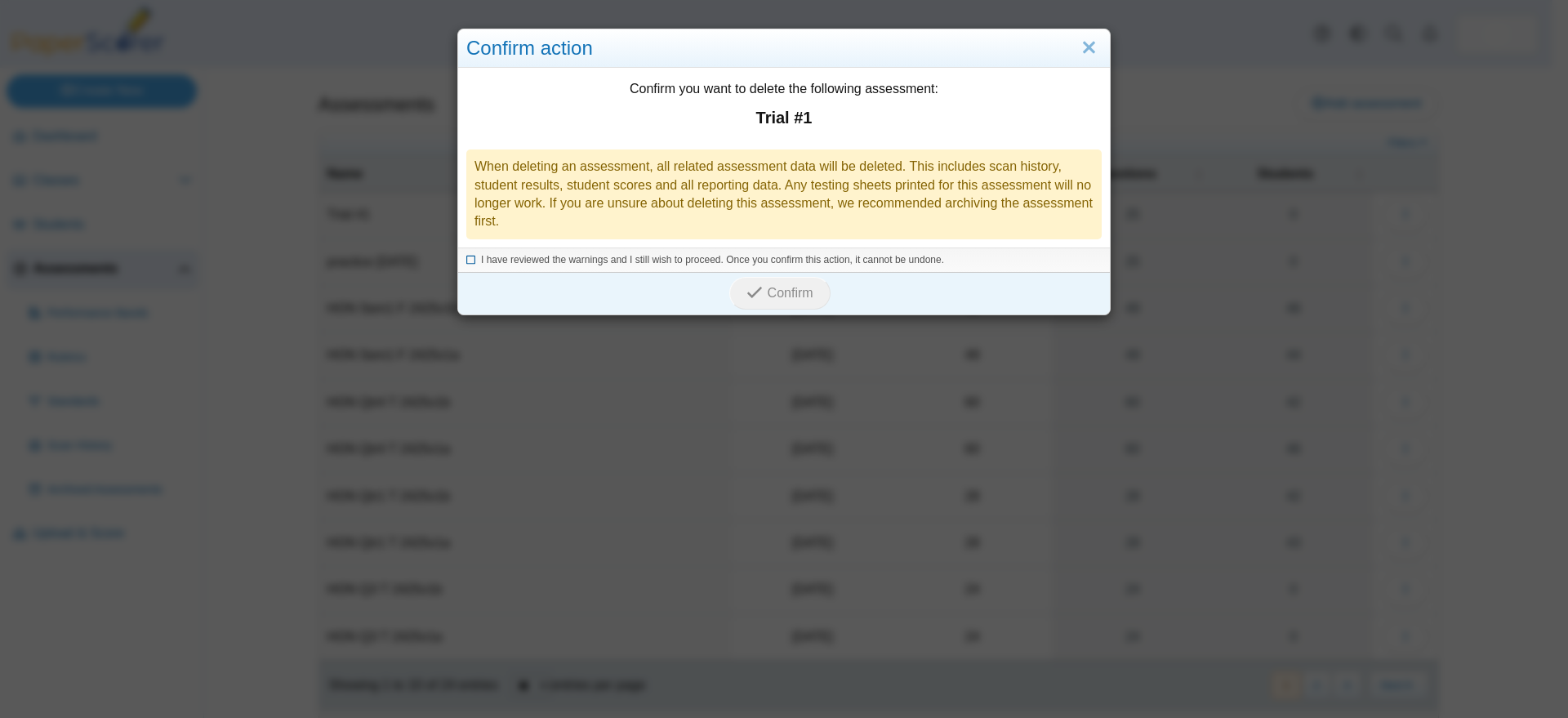
click at [466, 258] on icon at bounding box center [471, 258] width 10 height 9
click at [789, 291] on span "Confirm" at bounding box center [790, 292] width 45 height 14
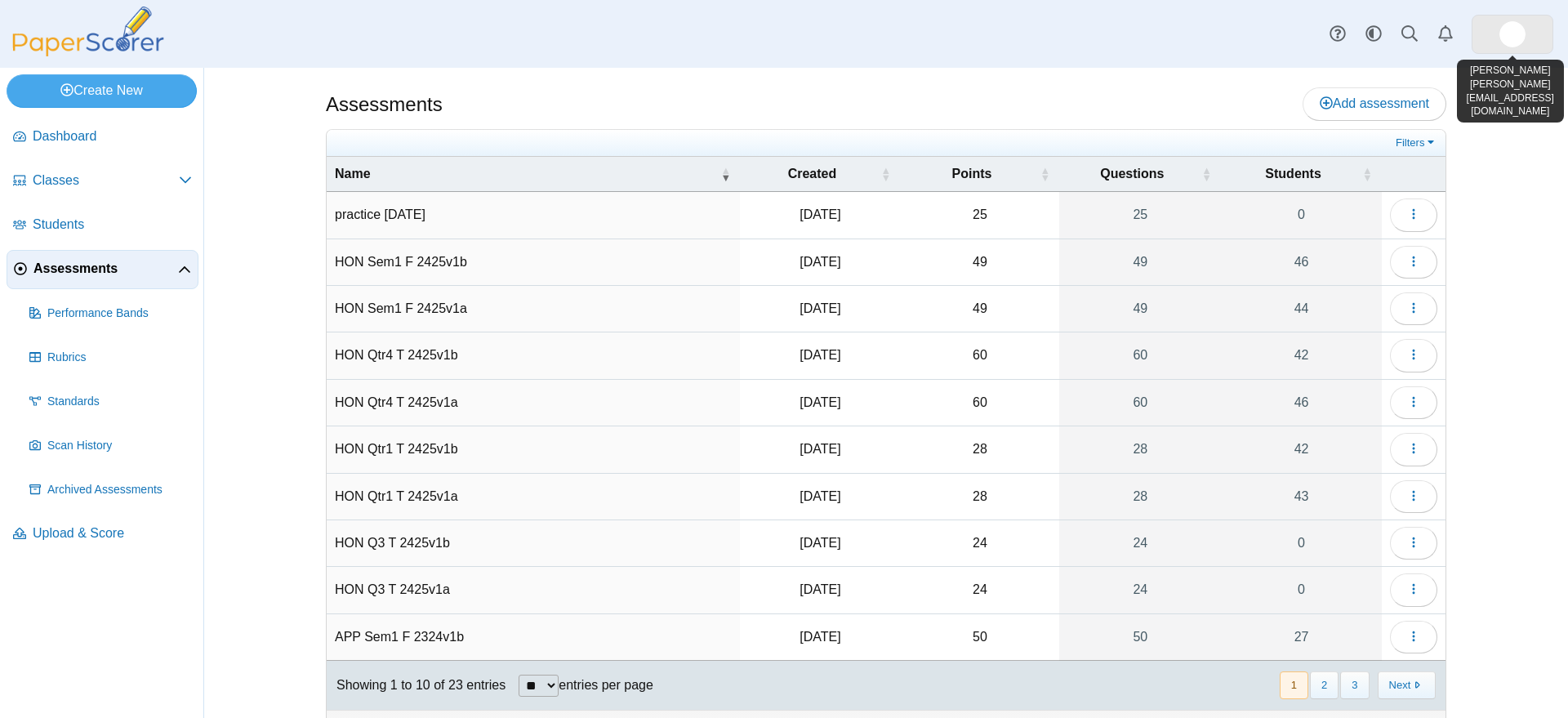
click at [1511, 37] on img at bounding box center [1512, 34] width 26 height 26
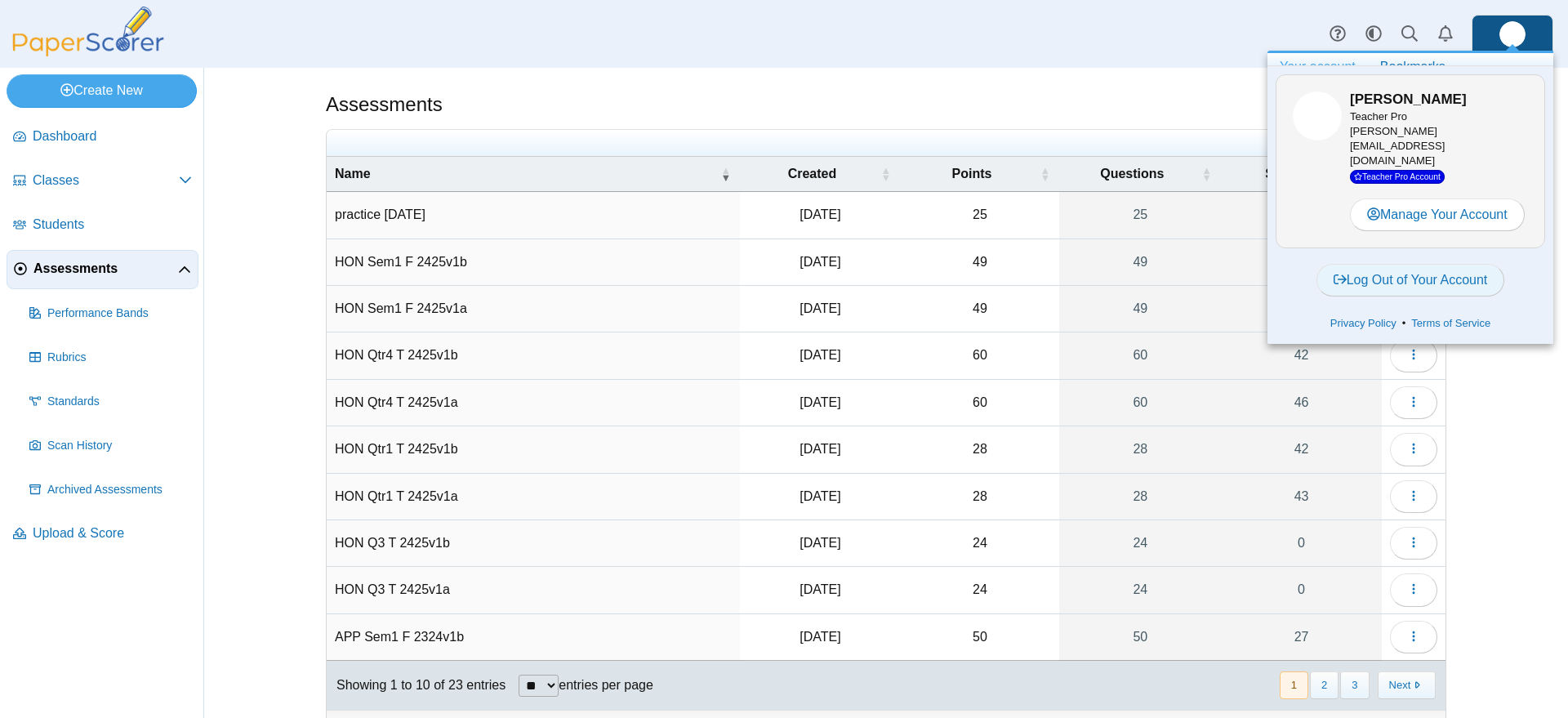
click at [1441, 267] on link "Log Out of Your Account" at bounding box center [1409, 279] width 188 height 32
